Goal: Task Accomplishment & Management: Manage account settings

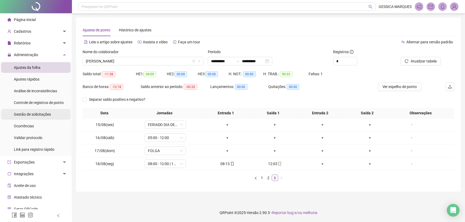
click at [34, 113] on span "Gestão de solicitações" at bounding box center [32, 114] width 37 height 4
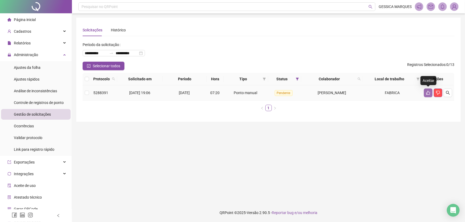
click at [428, 95] on icon "like" at bounding box center [428, 93] width 4 height 4
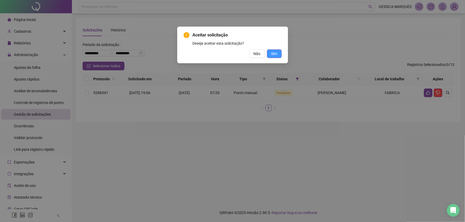
click at [274, 55] on span "Sim" at bounding box center [274, 54] width 6 height 6
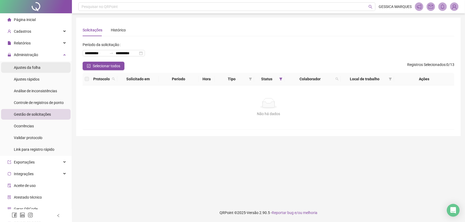
click at [36, 71] on div "Ajustes da folha" at bounding box center [27, 67] width 27 height 11
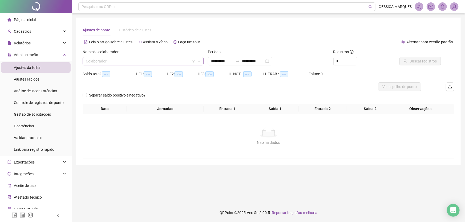
click at [114, 63] on input "search" at bounding box center [141, 61] width 110 height 8
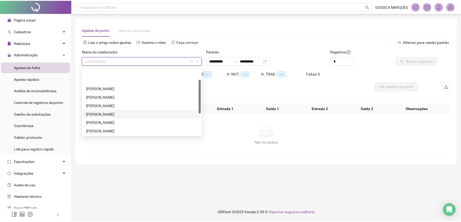
scroll to position [24, 0]
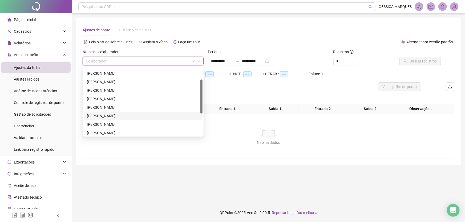
click at [125, 117] on div "[PERSON_NAME]" at bounding box center [143, 116] width 112 height 6
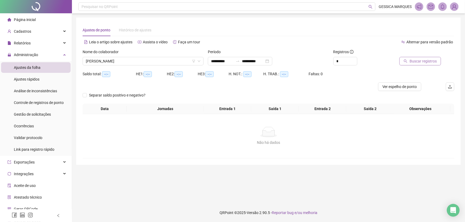
click at [405, 59] on icon "search" at bounding box center [405, 61] width 4 height 4
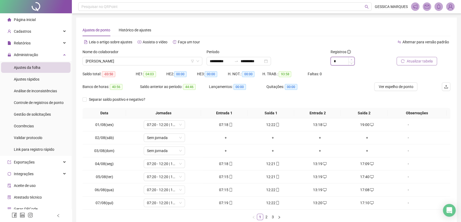
type input "*"
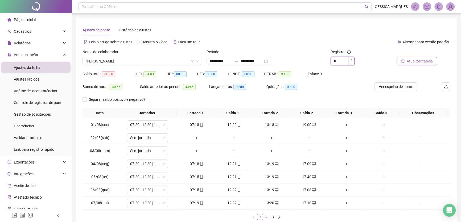
click at [351, 59] on icon "up" at bounding box center [352, 60] width 2 height 2
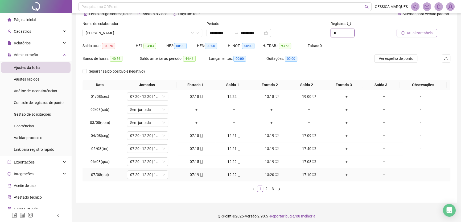
scroll to position [31, 0]
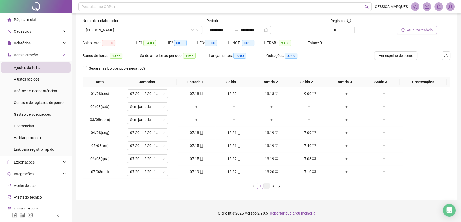
click at [266, 188] on link "2" at bounding box center [267, 186] width 6 height 6
click at [44, 102] on span "Controle de registros de ponto" at bounding box center [39, 103] width 50 height 4
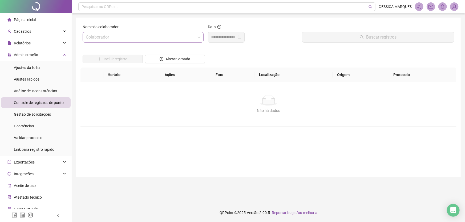
click at [128, 35] on input "search" at bounding box center [141, 37] width 110 height 10
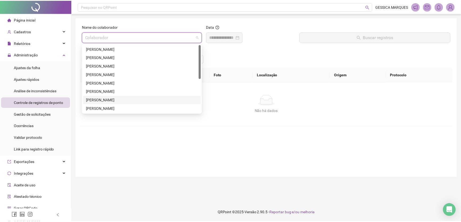
scroll to position [48, 0]
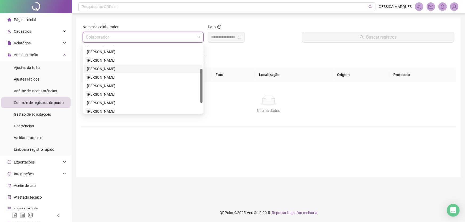
click at [128, 69] on div "[PERSON_NAME]" at bounding box center [143, 69] width 112 height 6
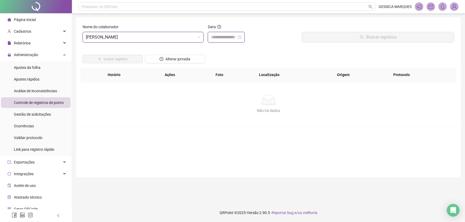
click at [230, 35] on input at bounding box center [224, 37] width 26 height 6
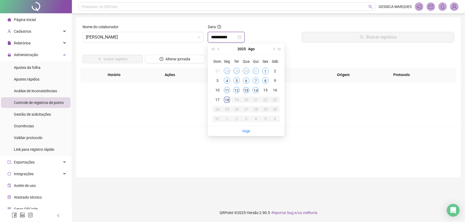
type input "**********"
click at [254, 93] on div "14" at bounding box center [255, 90] width 6 height 6
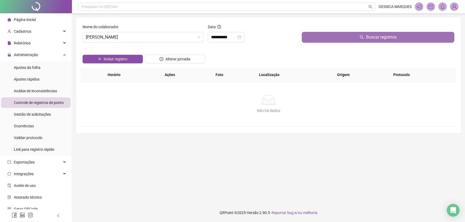
click at [323, 39] on button "Buscar registros" at bounding box center [378, 37] width 152 height 11
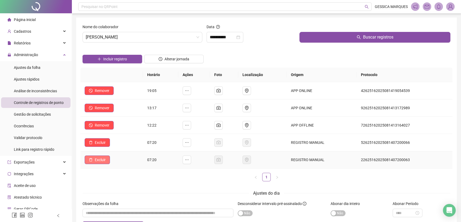
click at [99, 163] on button "Excluir" at bounding box center [97, 160] width 25 height 9
click at [121, 145] on div "Deseja excluir o registro? Não Sim" at bounding box center [97, 142] width 53 height 21
click at [116, 145] on span "Sim" at bounding box center [115, 146] width 6 height 6
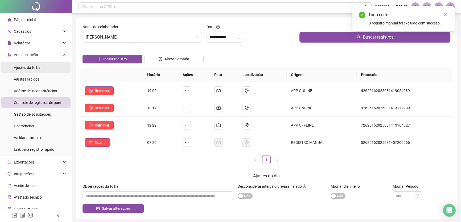
click at [24, 70] on span "Ajustes da folha" at bounding box center [27, 67] width 27 height 4
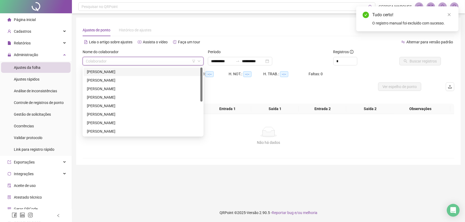
click at [112, 60] on input "search" at bounding box center [141, 61] width 110 height 8
click at [122, 113] on div "[PERSON_NAME]" at bounding box center [143, 115] width 112 height 6
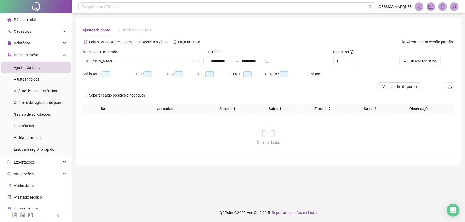
click at [429, 67] on div "Buscar registros" at bounding box center [425, 59] width 63 height 21
click at [427, 62] on span "Buscar registros" at bounding box center [422, 61] width 27 height 6
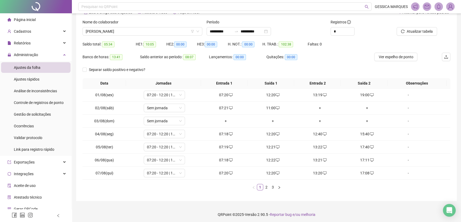
scroll to position [31, 0]
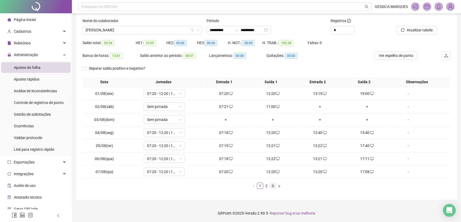
click at [273, 185] on link "3" at bounding box center [273, 186] width 6 height 6
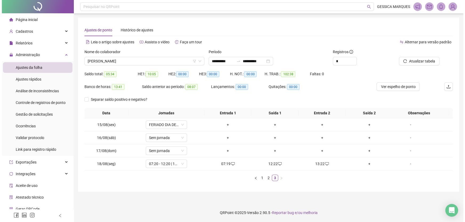
scroll to position [0, 0]
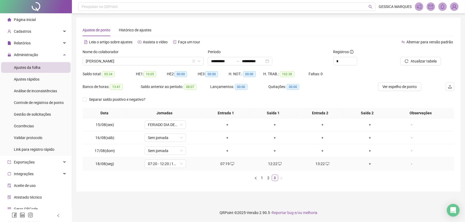
click at [365, 165] on div "+" at bounding box center [369, 164] width 43 height 6
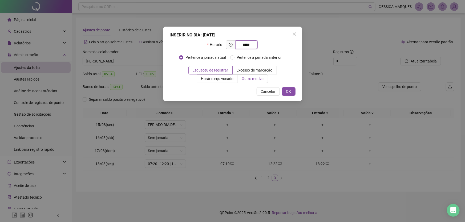
type input "*****"
click at [244, 80] on span "Outro motivo" at bounding box center [253, 79] width 22 height 4
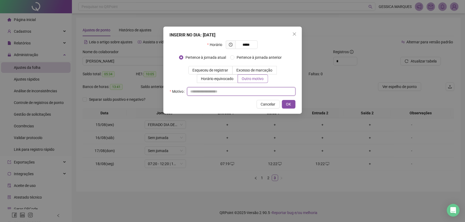
click at [197, 93] on input "text" at bounding box center [241, 91] width 108 height 9
drag, startPoint x: 216, startPoint y: 92, endPoint x: 189, endPoint y: 93, distance: 27.4
click at [189, 93] on input "**********" at bounding box center [241, 91] width 108 height 9
type input "**********"
click at [289, 104] on span "OK" at bounding box center [288, 104] width 5 height 6
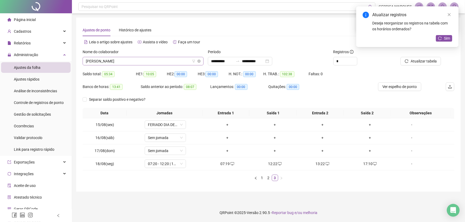
click at [151, 61] on span "[PERSON_NAME]" at bounding box center [143, 61] width 114 height 8
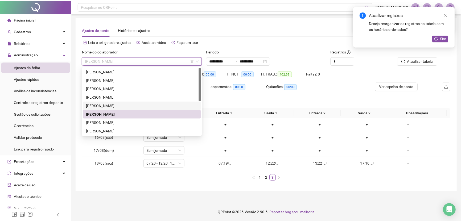
scroll to position [48, 0]
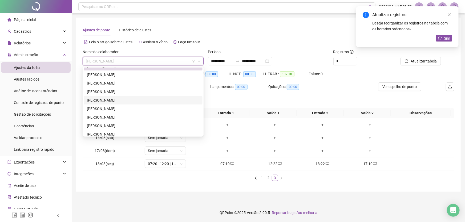
click at [144, 101] on div "[PERSON_NAME]" at bounding box center [143, 100] width 112 height 6
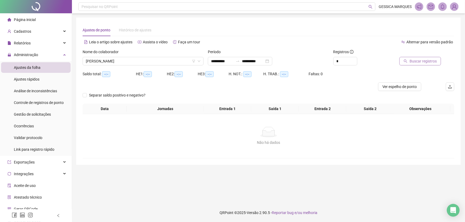
click at [415, 62] on span "Buscar registros" at bounding box center [422, 61] width 27 height 6
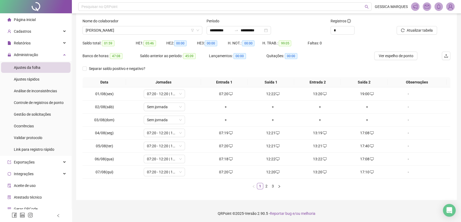
scroll to position [31, 0]
click at [272, 185] on link "3" at bounding box center [273, 186] width 6 height 6
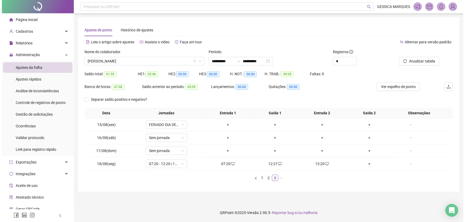
scroll to position [0, 0]
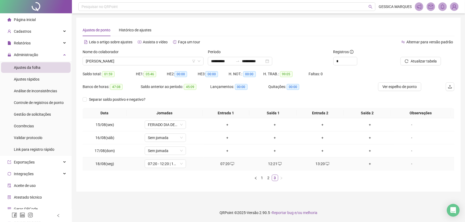
click at [368, 164] on div "+" at bounding box center [369, 164] width 43 height 6
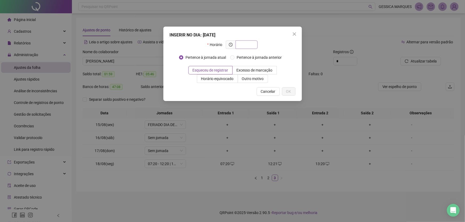
click at [247, 42] on input "text" at bounding box center [246, 45] width 15 height 6
type input "*****"
click at [243, 80] on span "Outro motivo" at bounding box center [253, 79] width 22 height 4
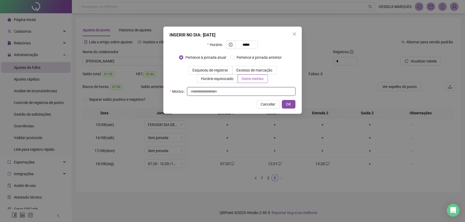
click at [202, 93] on input "text" at bounding box center [241, 91] width 108 height 9
paste input "**********"
type input "**********"
click at [292, 104] on button "OK" at bounding box center [289, 104] width 14 height 9
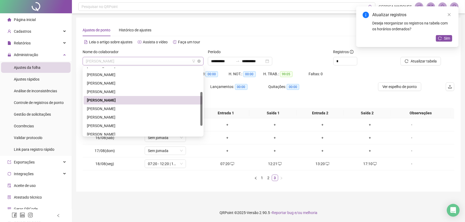
click at [175, 64] on span "[PERSON_NAME]" at bounding box center [143, 61] width 114 height 8
